Goal: Information Seeking & Learning: Check status

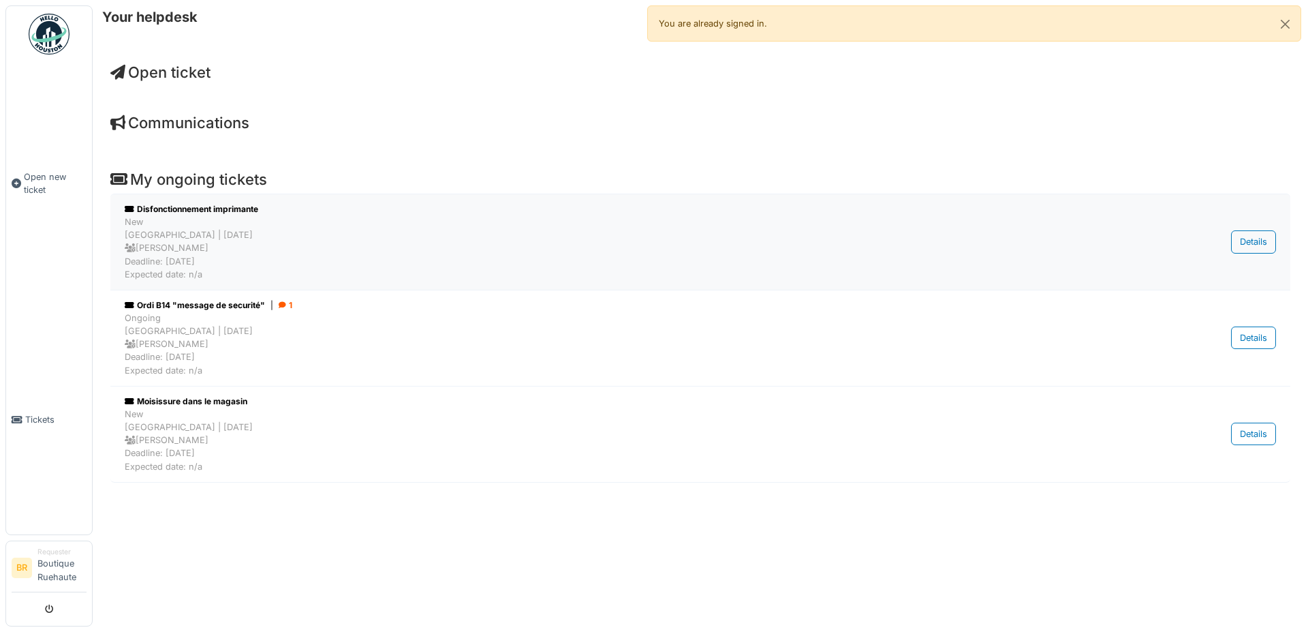
click at [153, 236] on div "New RUE HAUTE | 0 day(s) ago Alexandre Farrapa Deadline: 25/09/2025 Expected da…" at bounding box center [617, 247] width 984 height 65
click at [149, 74] on span "Open ticket" at bounding box center [160, 72] width 100 height 18
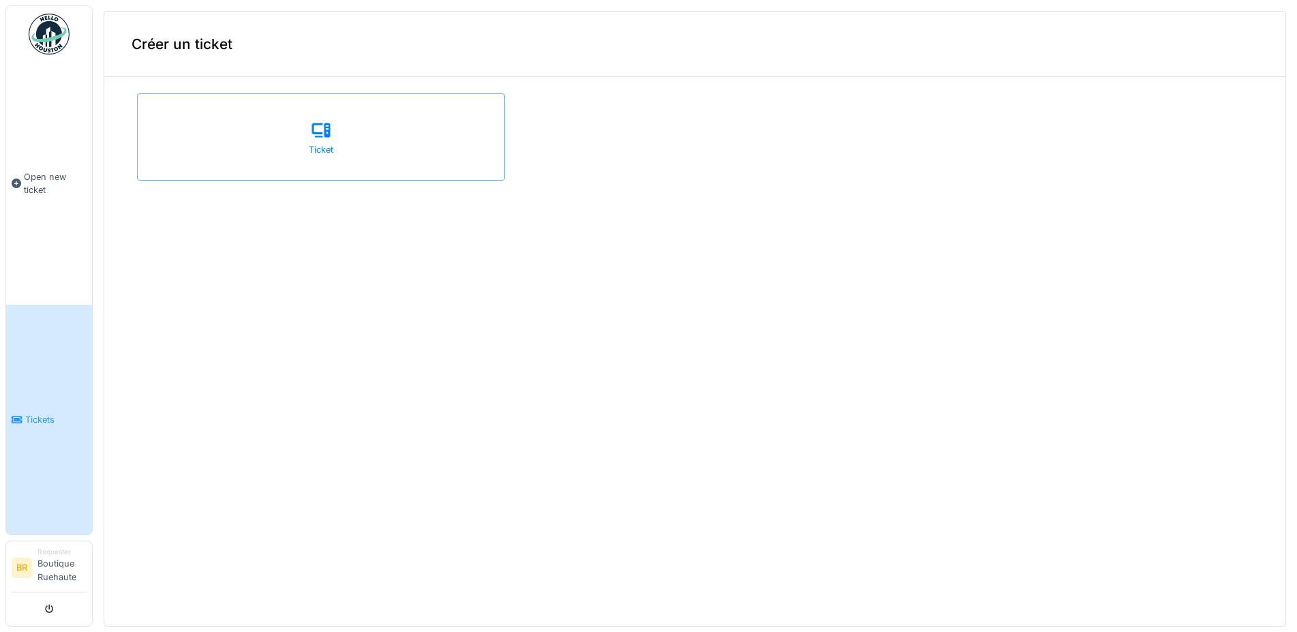
click at [40, 418] on span "Tickets" at bounding box center [55, 419] width 61 height 13
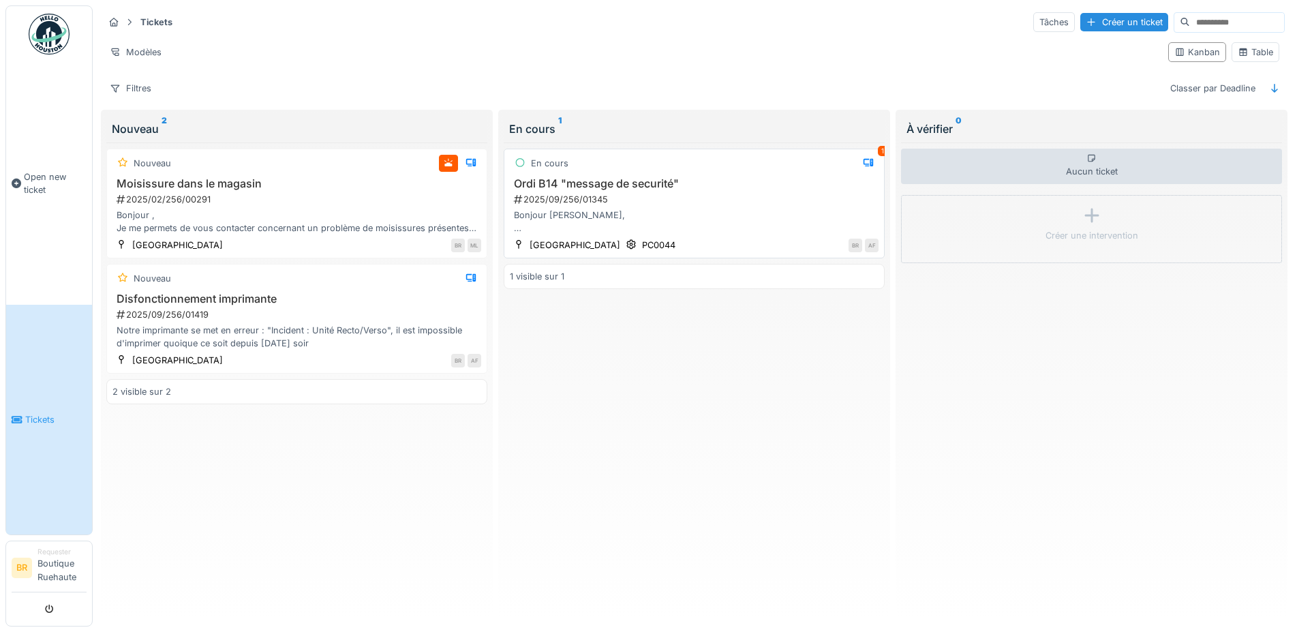
click at [557, 226] on div "Bonjour [PERSON_NAME], Le magasin est fermé [DATE], mais je tenais tout de même…" at bounding box center [694, 221] width 369 height 26
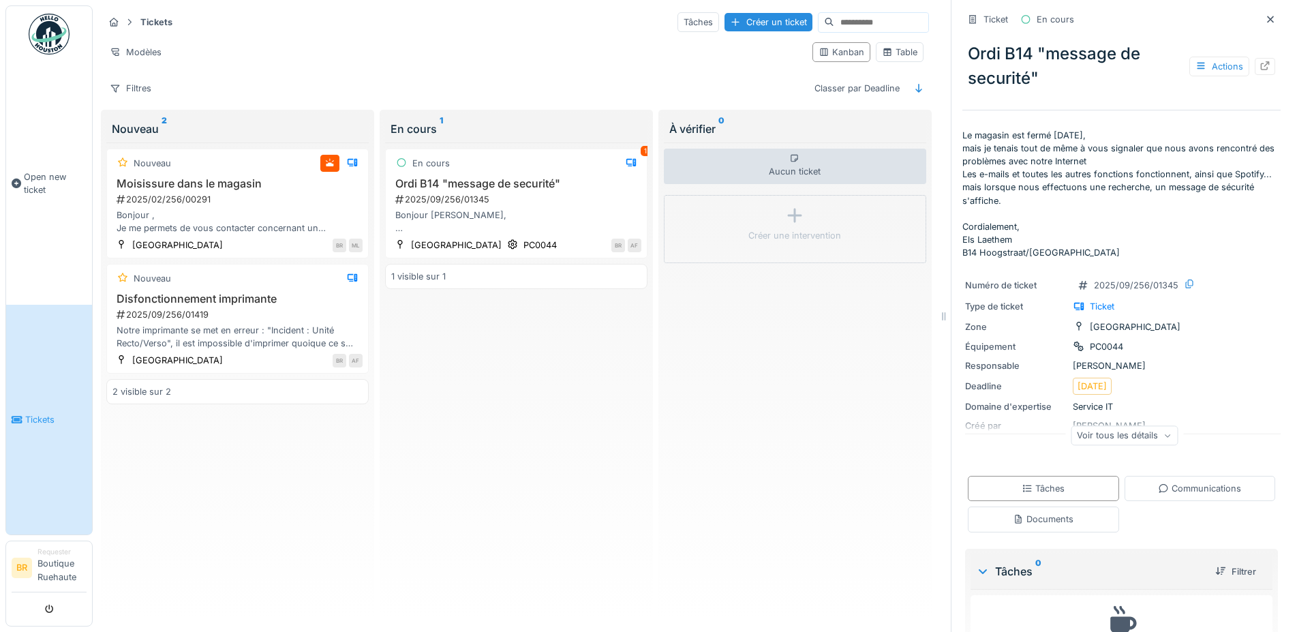
scroll to position [21, 0]
click at [243, 205] on div "2025/02/256/00291" at bounding box center [238, 199] width 247 height 13
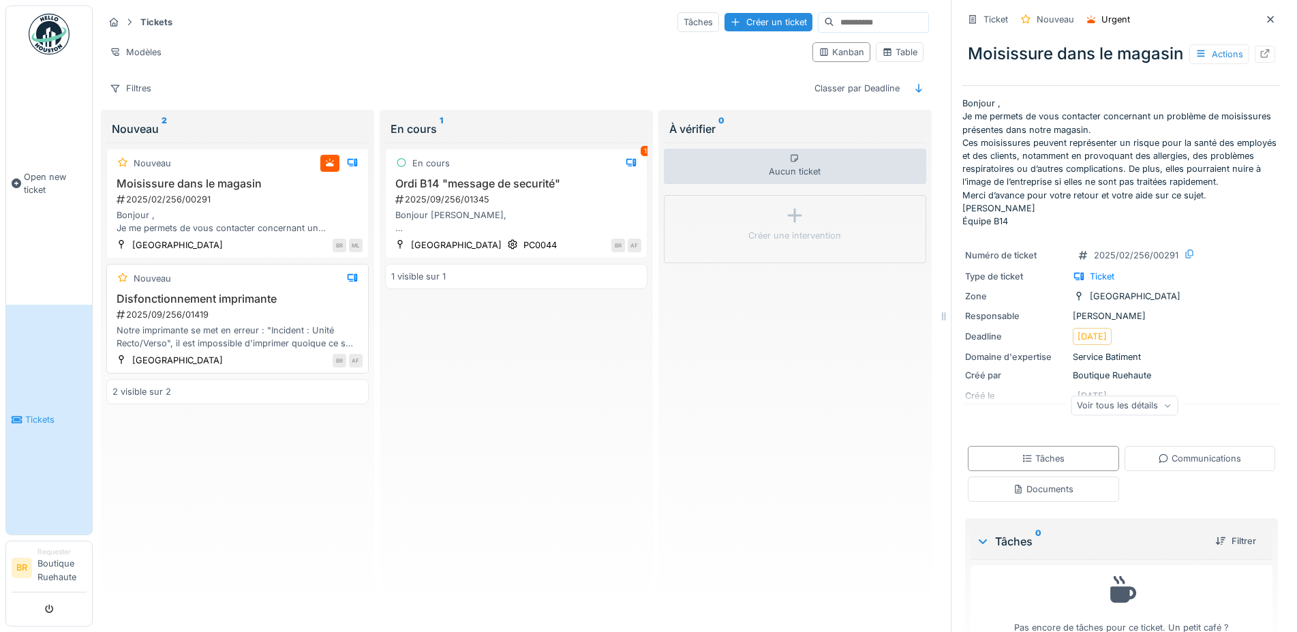
click at [201, 284] on div "Nouveau" at bounding box center [237, 278] width 250 height 17
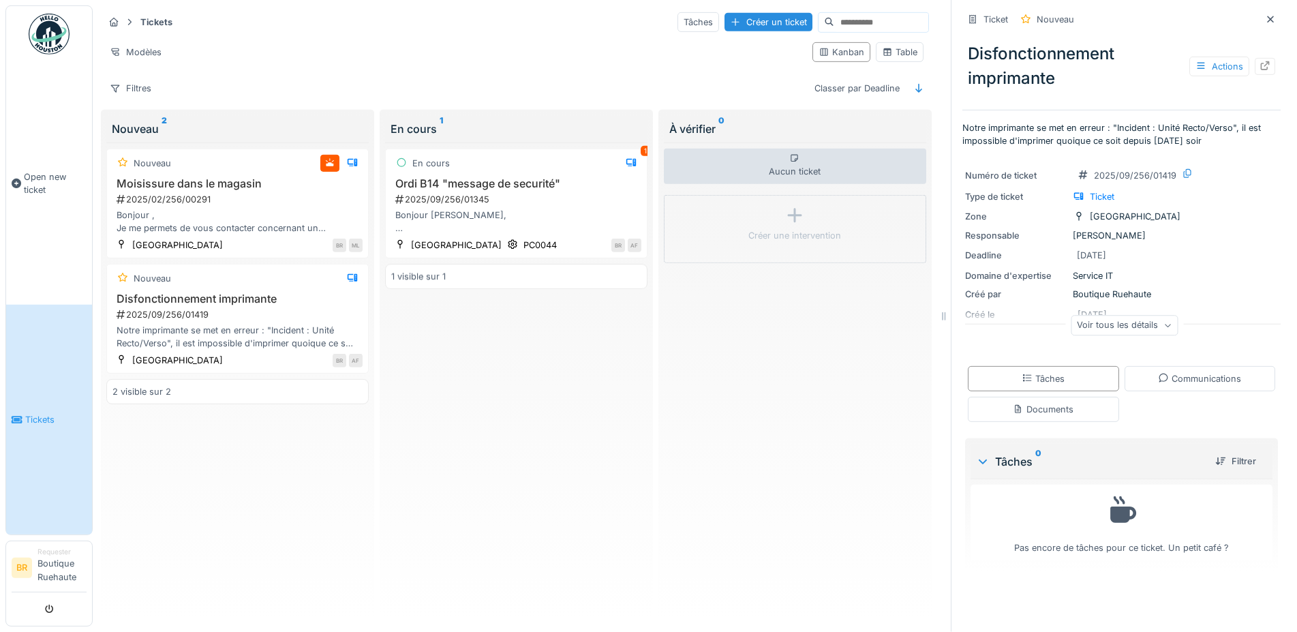
scroll to position [12, 0]
click at [576, 193] on div "2025/09/256/01345" at bounding box center [517, 199] width 247 height 13
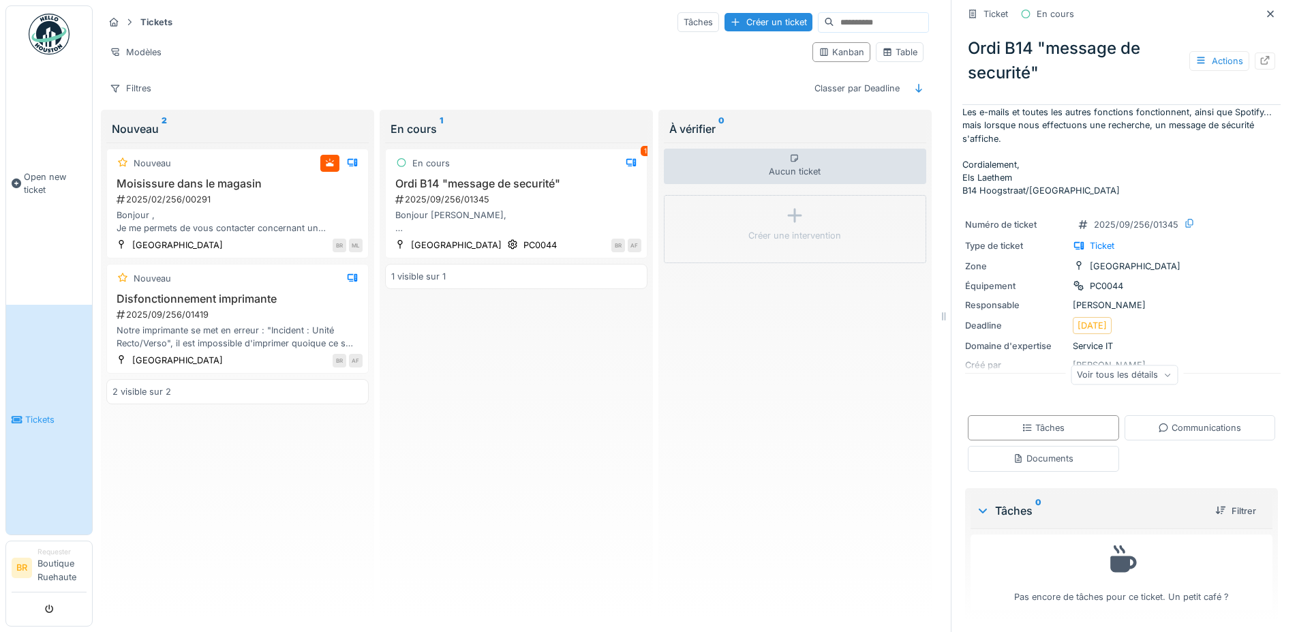
scroll to position [62, 0]
click at [241, 309] on div "2025/09/256/01419" at bounding box center [238, 314] width 247 height 13
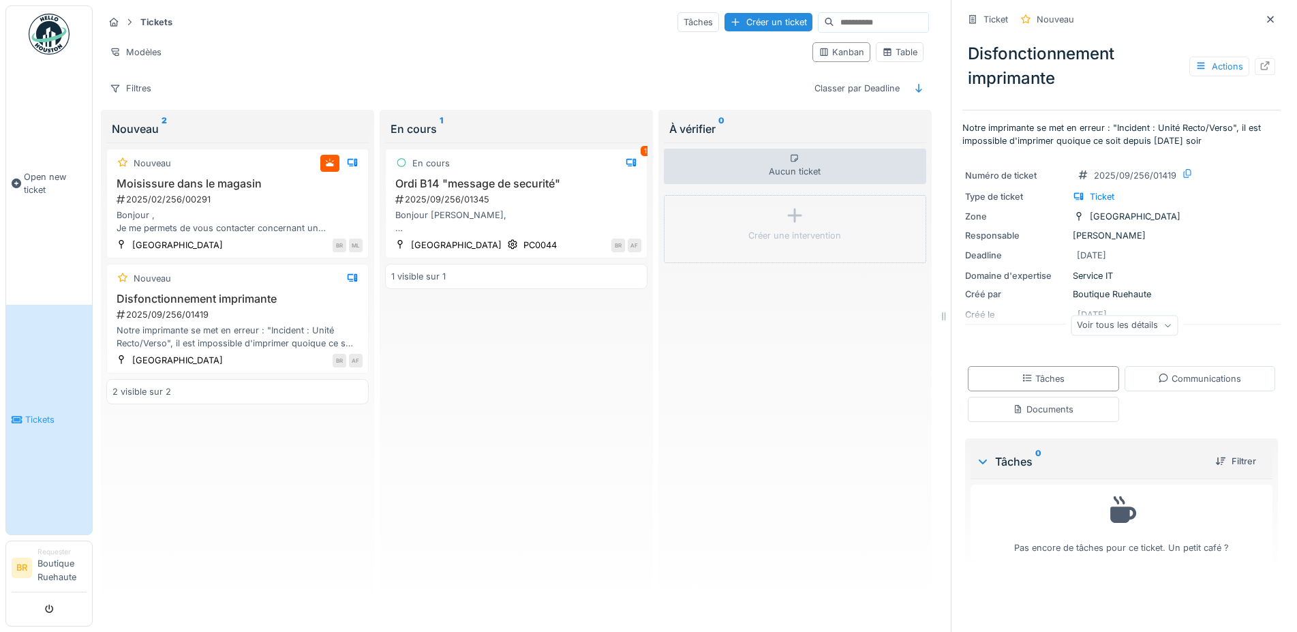
click at [1104, 316] on div "Voir tous les détails" at bounding box center [1123, 325] width 107 height 20
